Goal: Information Seeking & Learning: Learn about a topic

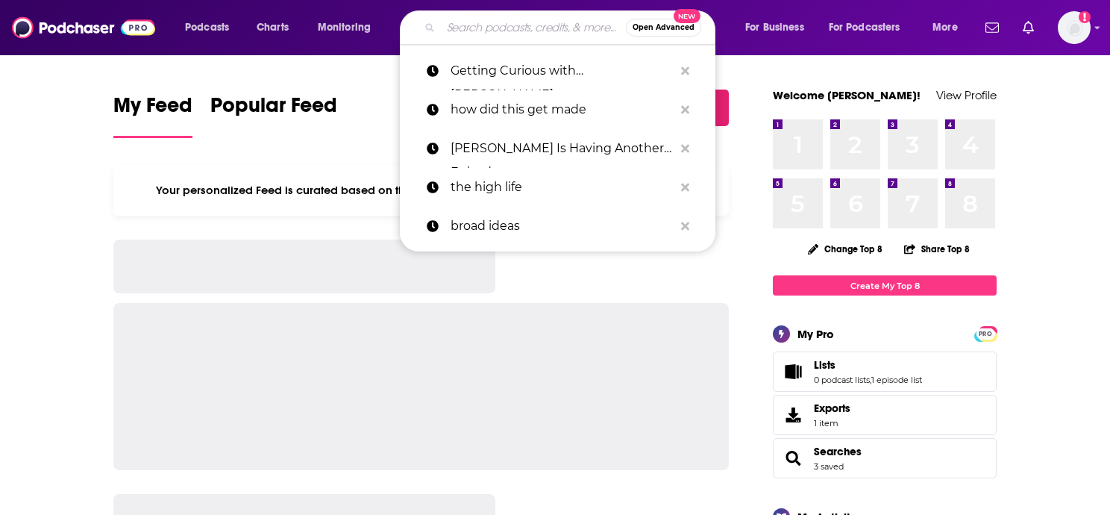
click at [487, 25] on input "Search podcasts, credits, & more..." at bounding box center [533, 28] width 185 height 24
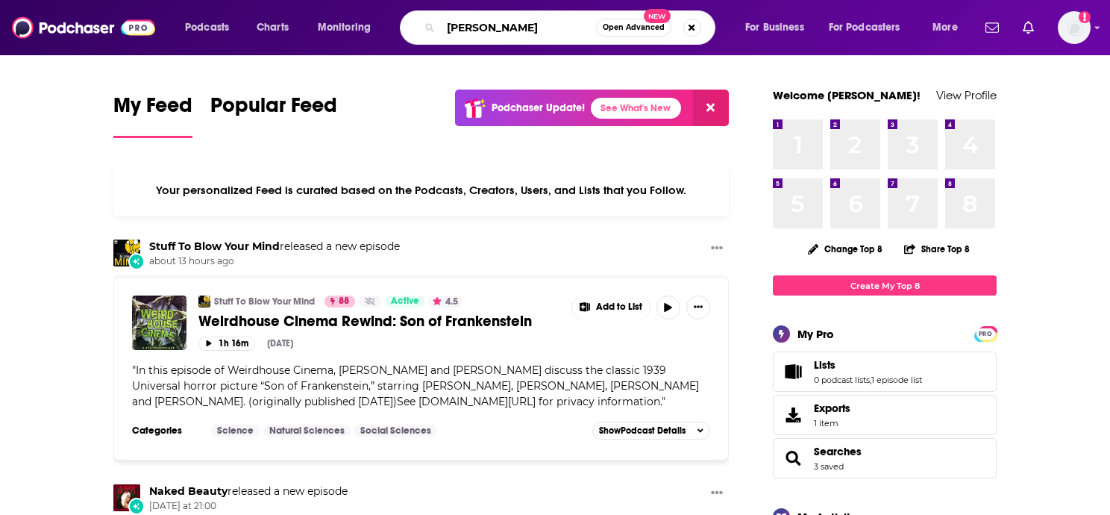
type input "[PERSON_NAME]"
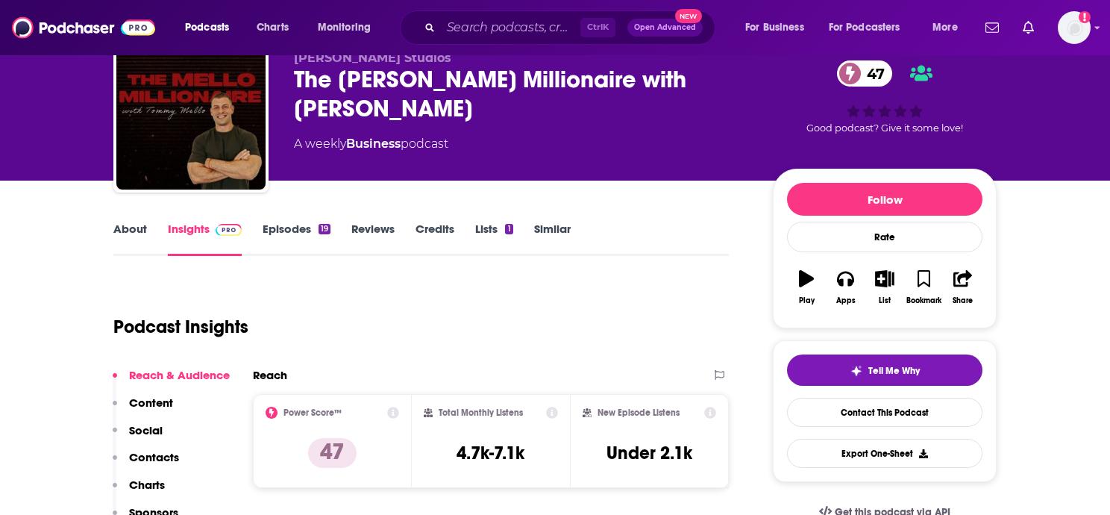
scroll to position [64, 0]
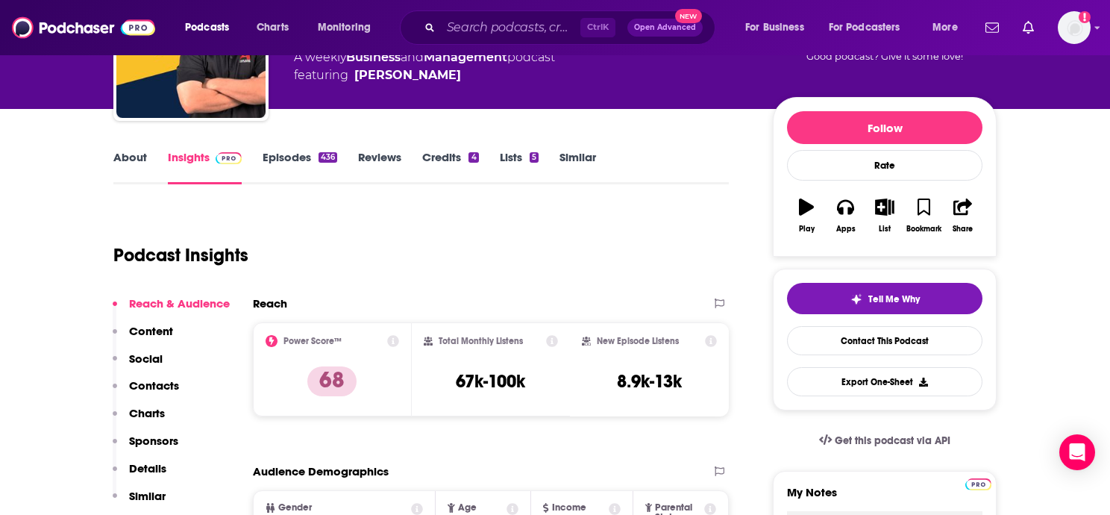
scroll to position [136, 0]
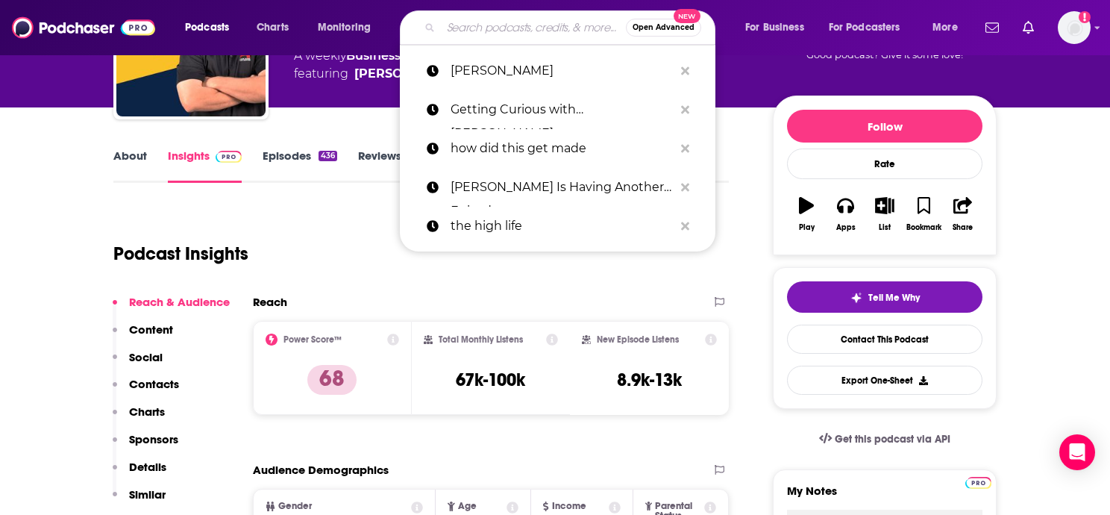
click at [509, 33] on input "Search podcasts, credits, & more..." at bounding box center [533, 28] width 185 height 24
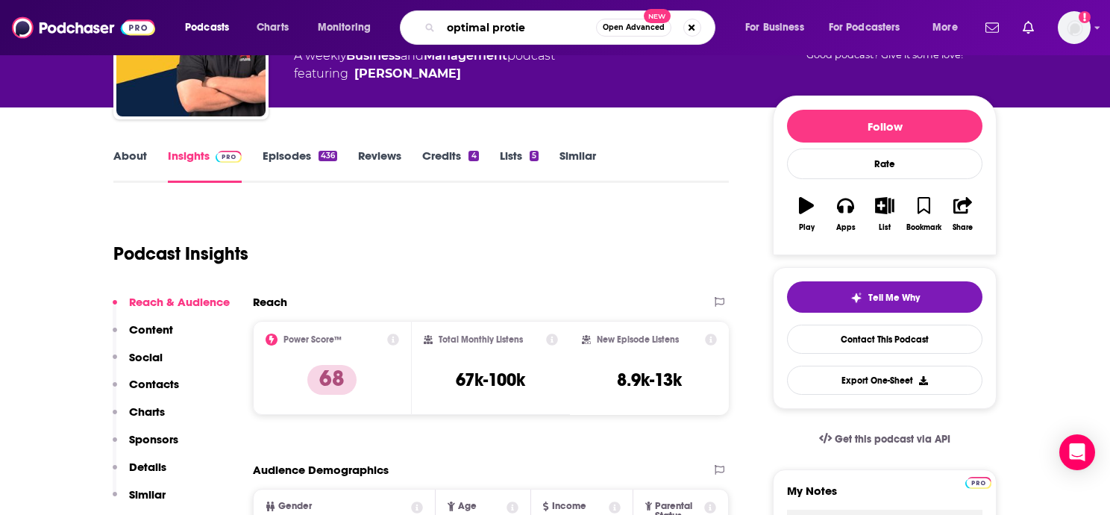
type input "optimal protien"
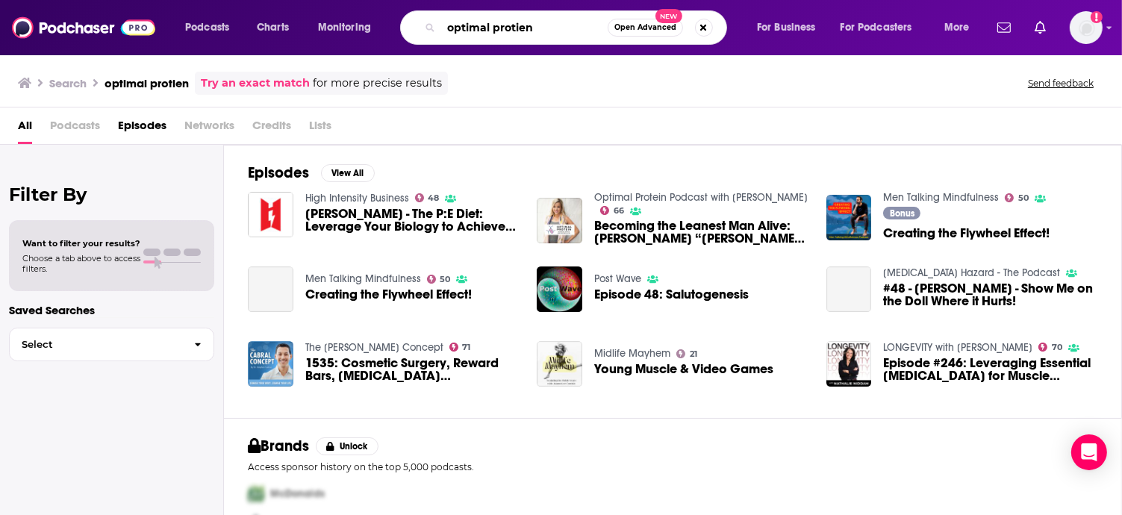
click at [558, 22] on input "optimal protien" at bounding box center [524, 28] width 166 height 24
type input "o"
type input "the optimal protien podcast"
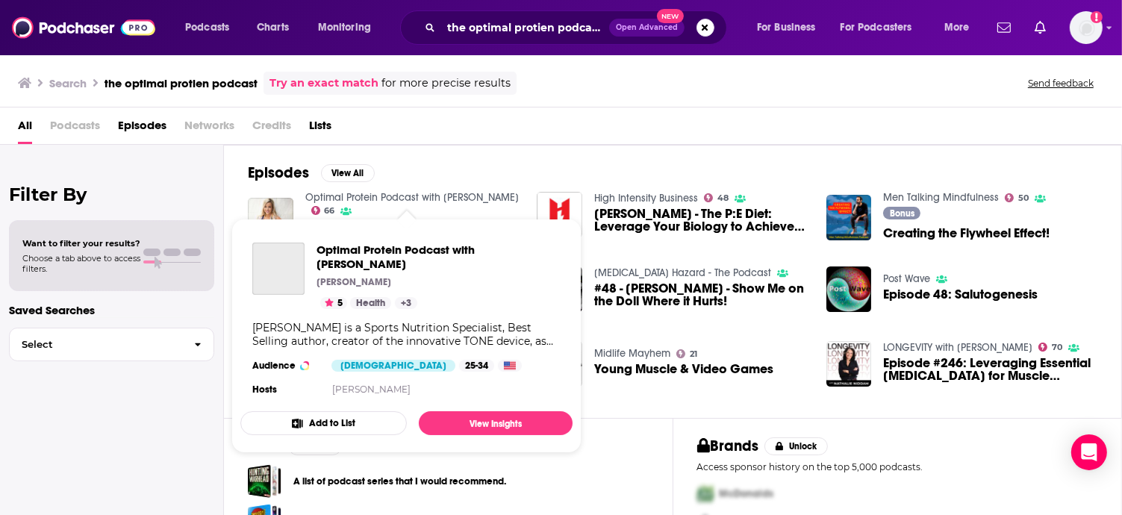
click at [371, 196] on link "Optimal Protein Podcast with [PERSON_NAME]" at bounding box center [411, 197] width 213 height 13
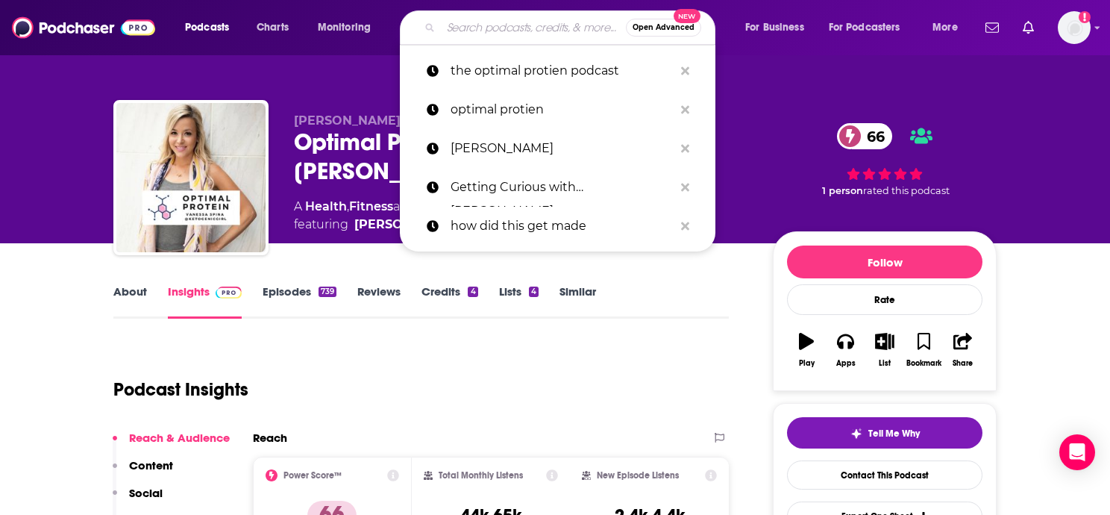
click at [484, 34] on input "Search podcasts, credits, & more..." at bounding box center [533, 28] width 185 height 24
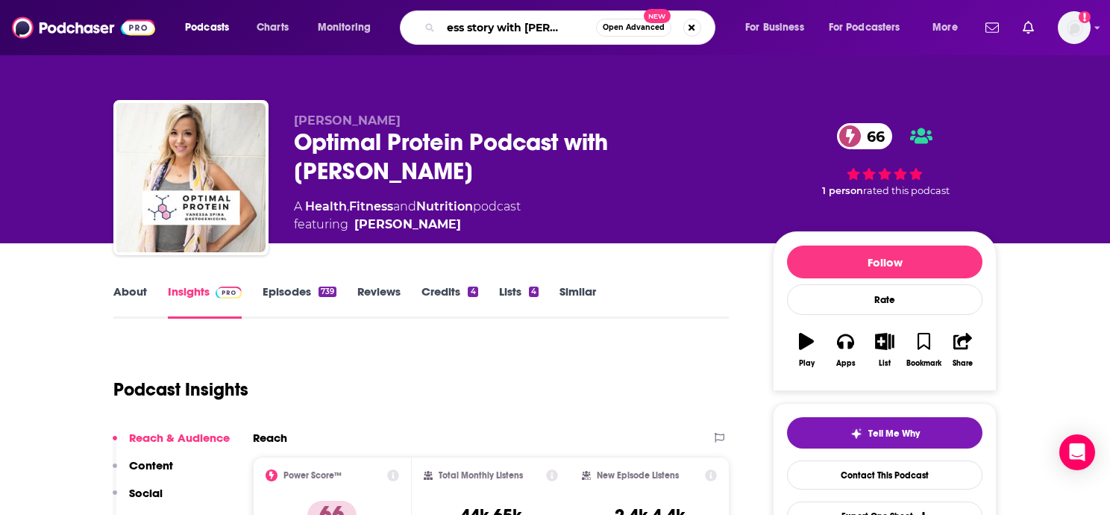
type input "success story with [PERSON_NAME]"
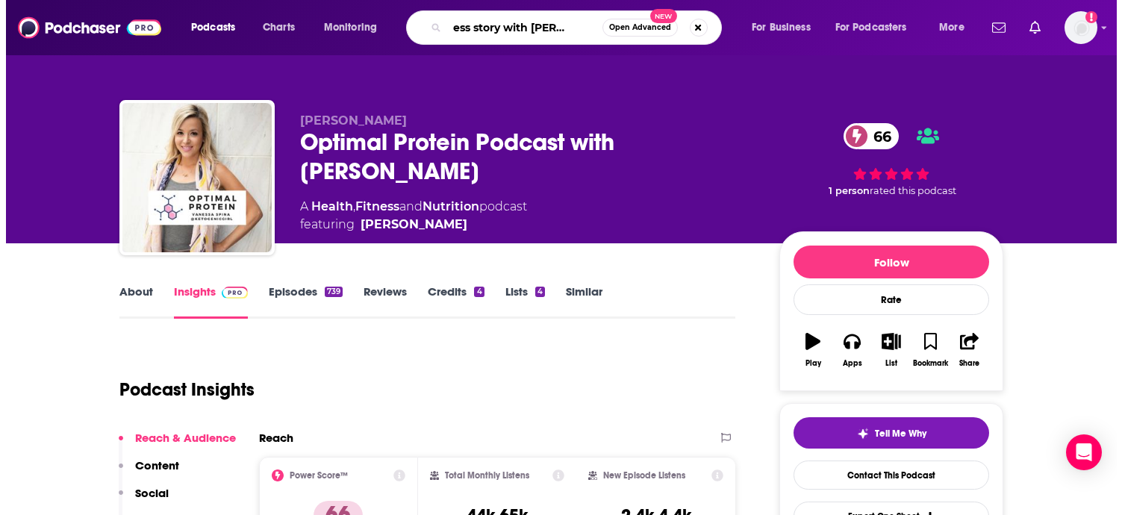
scroll to position [0, 31]
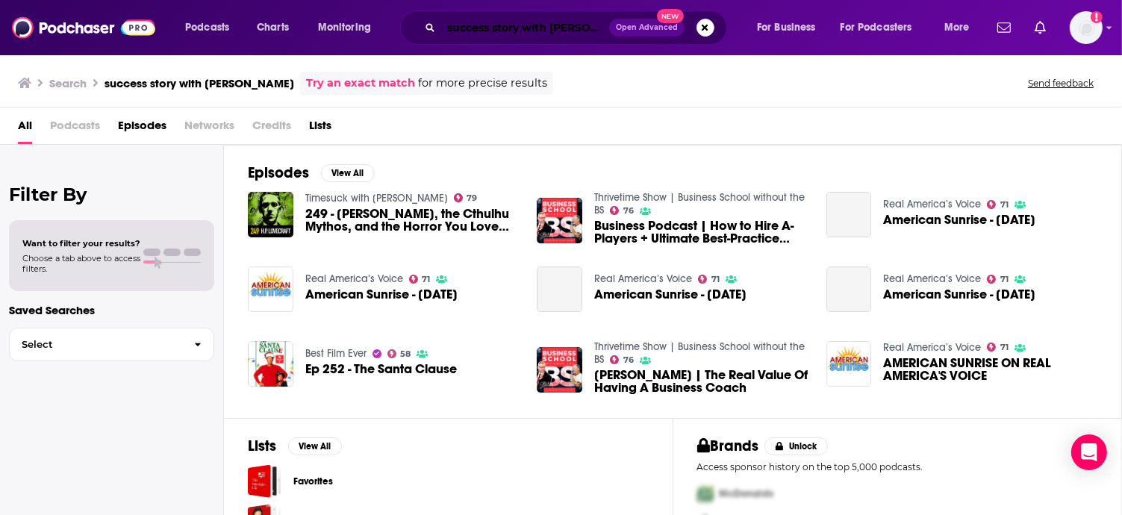
click at [534, 25] on input "success story with [PERSON_NAME]" at bounding box center [525, 28] width 168 height 24
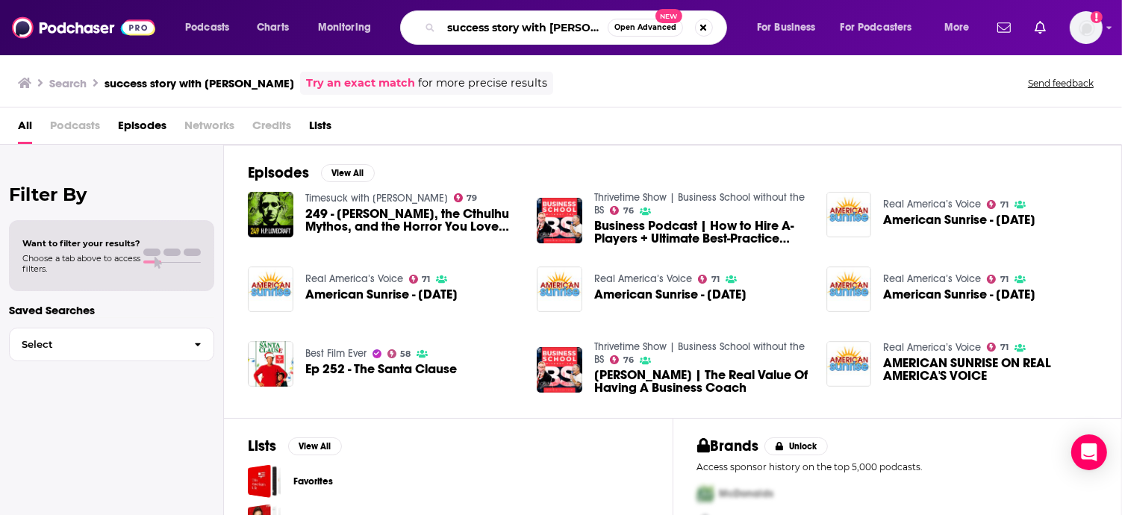
scroll to position [0, 20]
drag, startPoint x: 522, startPoint y: 25, endPoint x: 678, endPoint y: 32, distance: 155.4
click at [678, 32] on div "success story with [PERSON_NAME] Open Advanced New" at bounding box center [563, 27] width 327 height 34
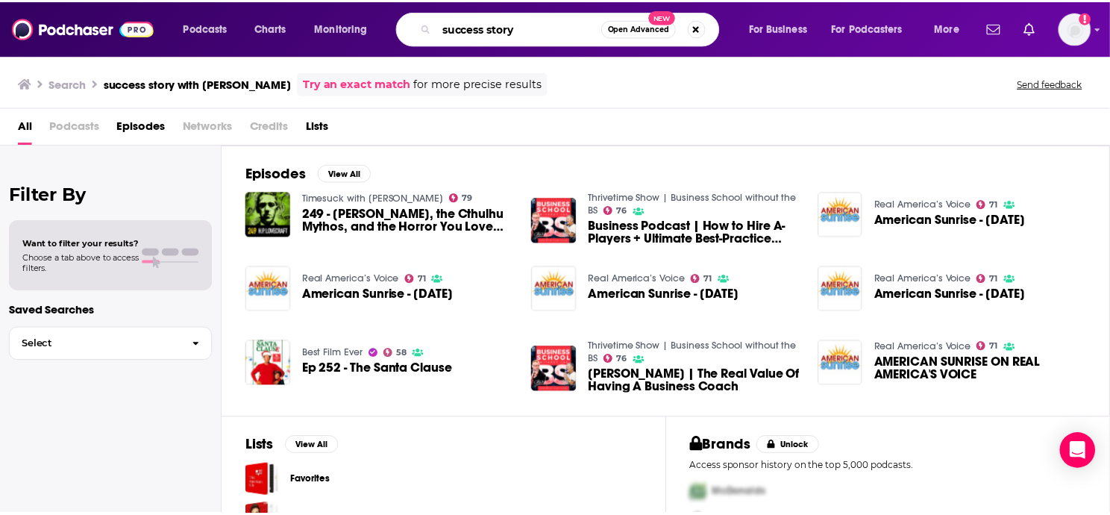
scroll to position [0, 0]
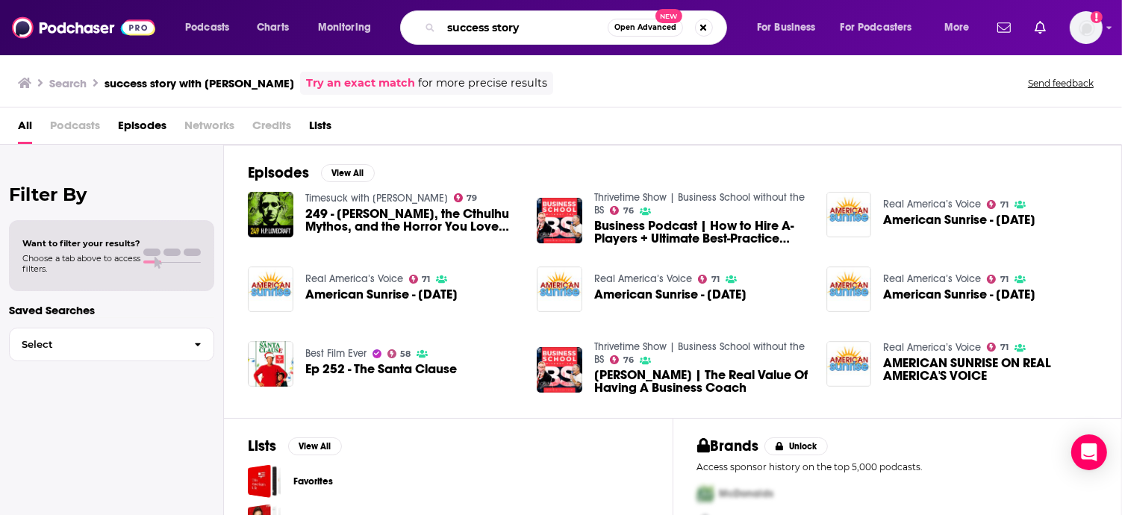
type input "success story"
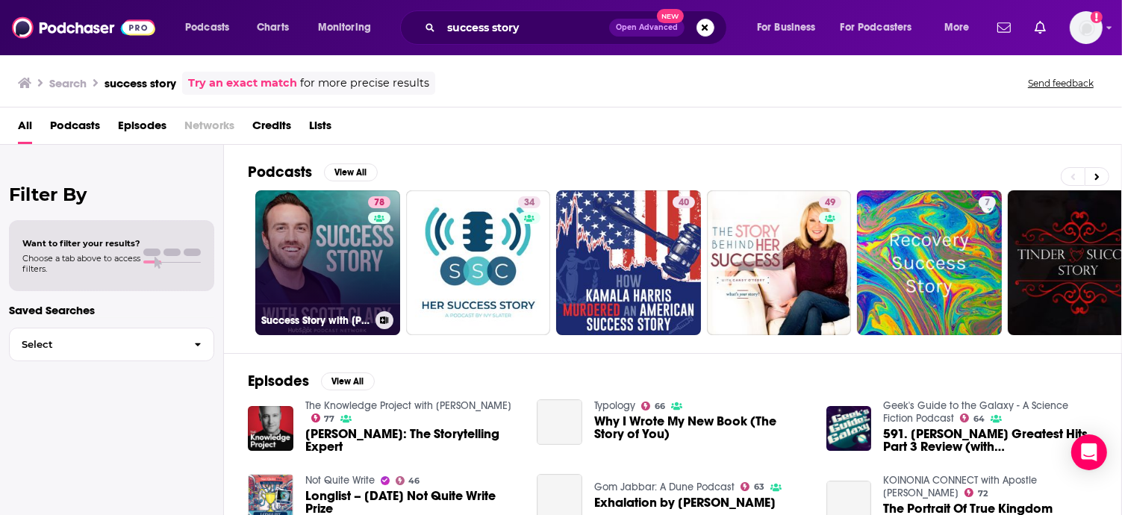
click at [343, 268] on link "78 Success Story with [PERSON_NAME]" at bounding box center [327, 262] width 145 height 145
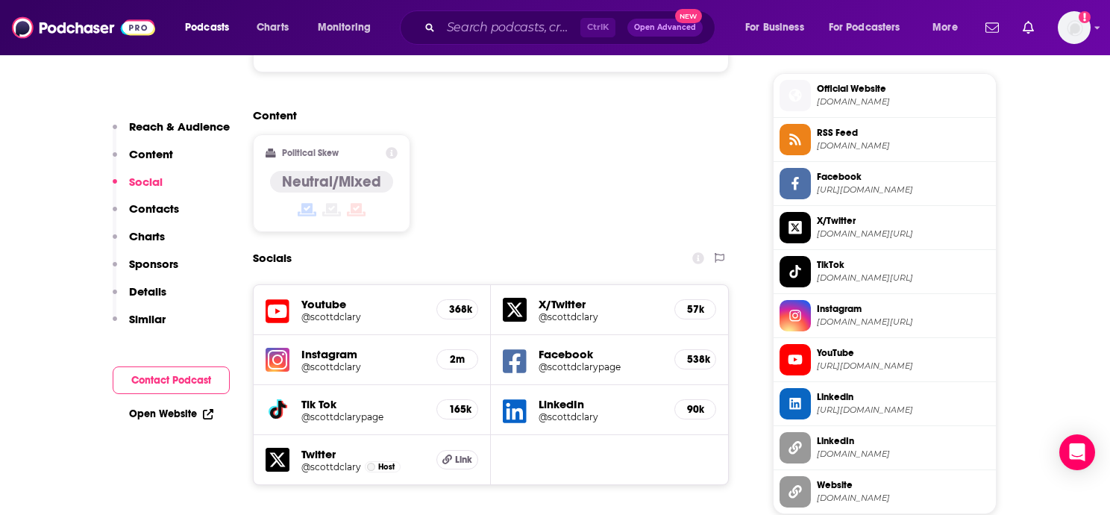
scroll to position [1191, 0]
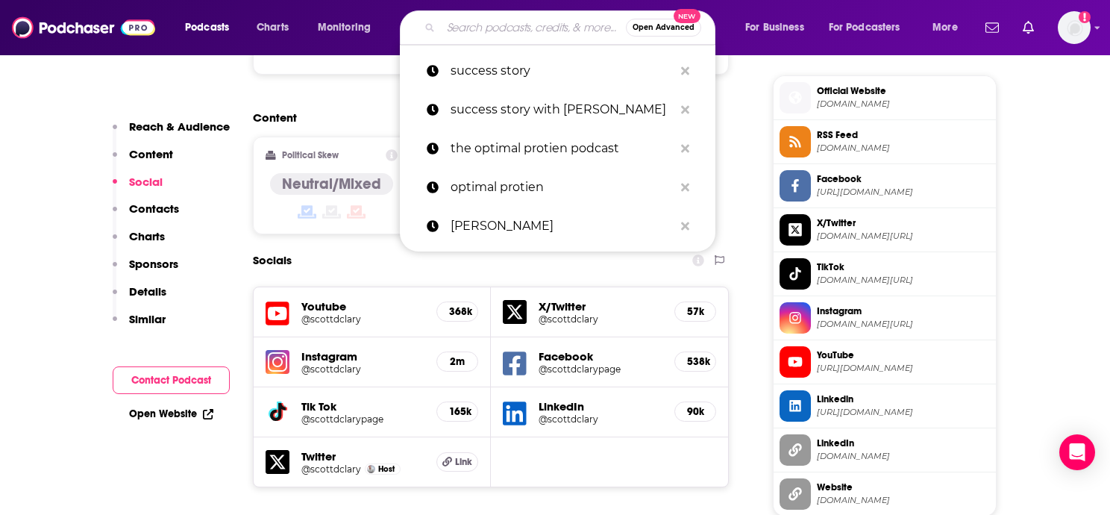
click at [486, 29] on input "Search podcasts, credits, & more..." at bounding box center [533, 28] width 185 height 24
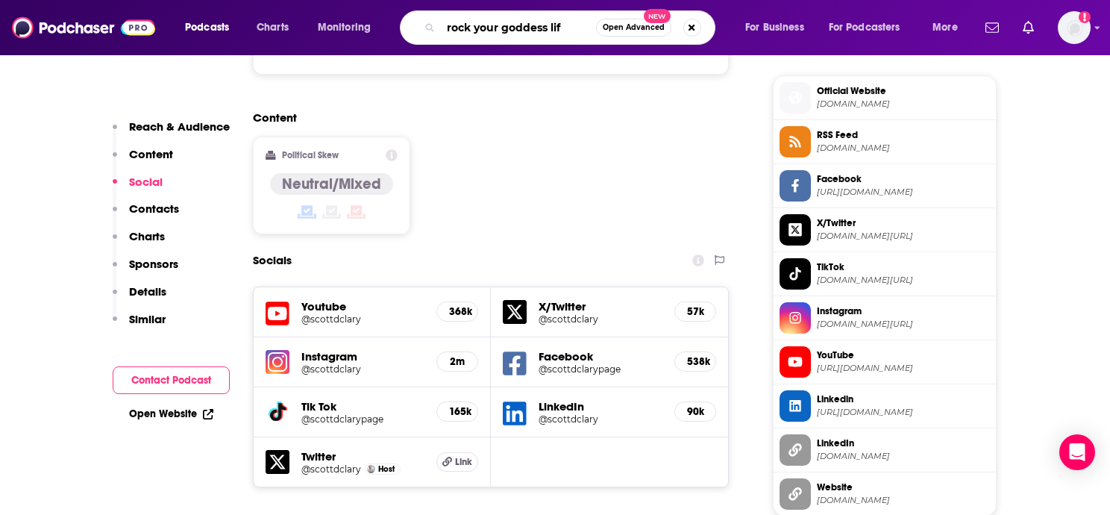
type input "rock your goddess life"
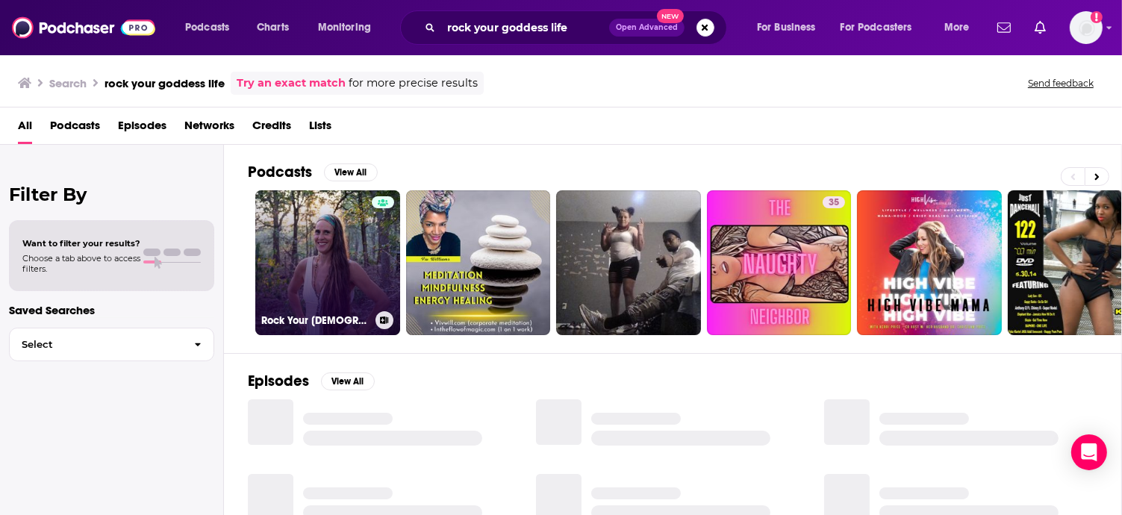
drag, startPoint x: 373, startPoint y: 254, endPoint x: 319, endPoint y: 251, distance: 54.5
click at [319, 251] on link "Rock Your [DEMOGRAPHIC_DATA] Life" at bounding box center [327, 262] width 145 height 145
